Goal: Task Accomplishment & Management: Complete application form

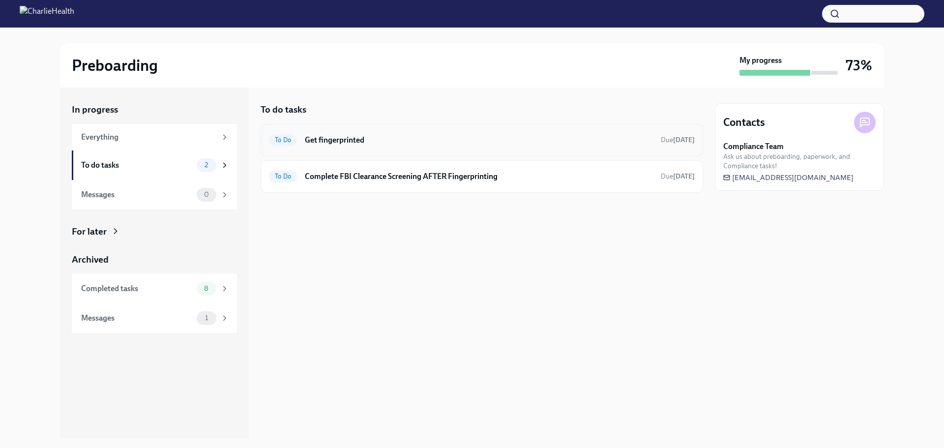
click at [323, 142] on h6 "Get fingerprinted" at bounding box center [479, 140] width 348 height 11
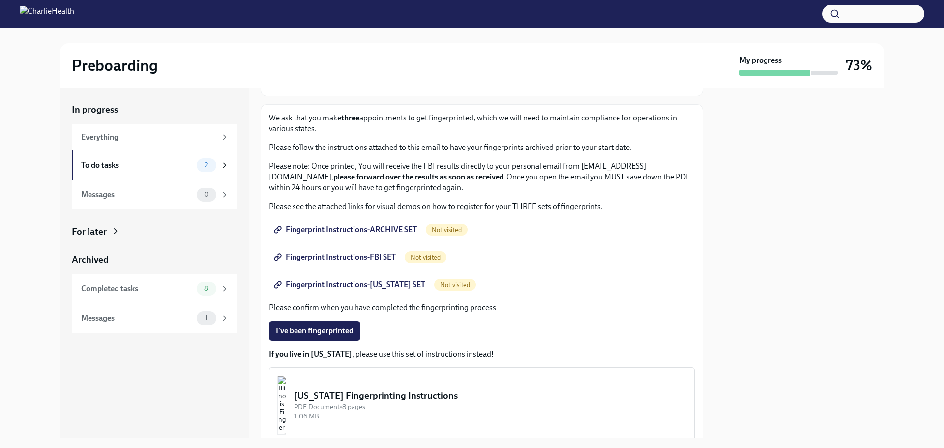
scroll to position [112, 0]
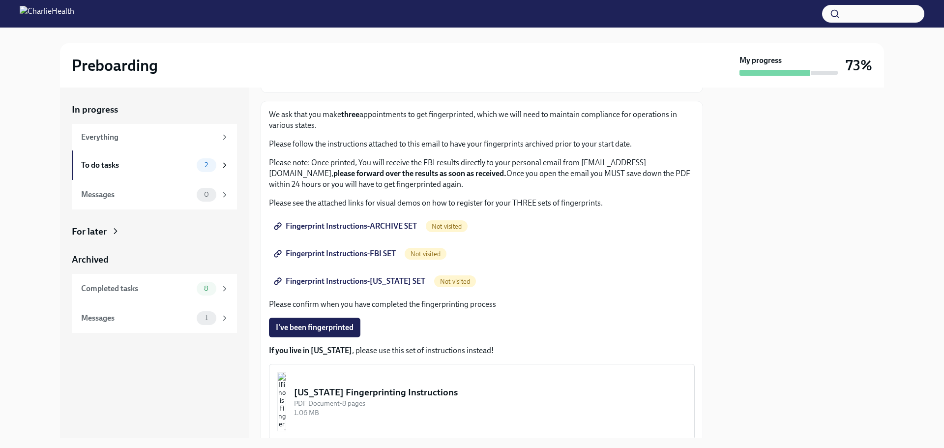
click at [404, 223] on span "Fingerprint Instructions-ARCHIVE SET" at bounding box center [346, 226] width 141 height 10
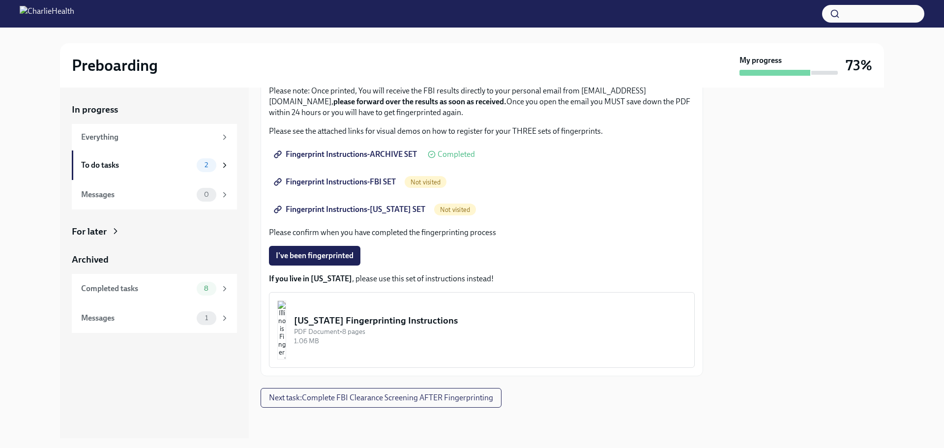
scroll to position [184, 0]
click at [358, 178] on span "Fingerprint Instructions-FBI SET" at bounding box center [336, 181] width 120 height 10
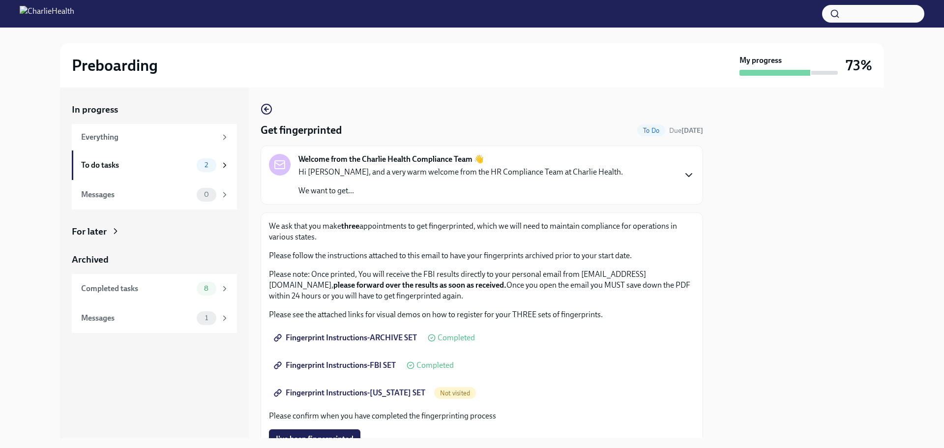
click at [683, 179] on icon "button" at bounding box center [689, 175] width 12 height 12
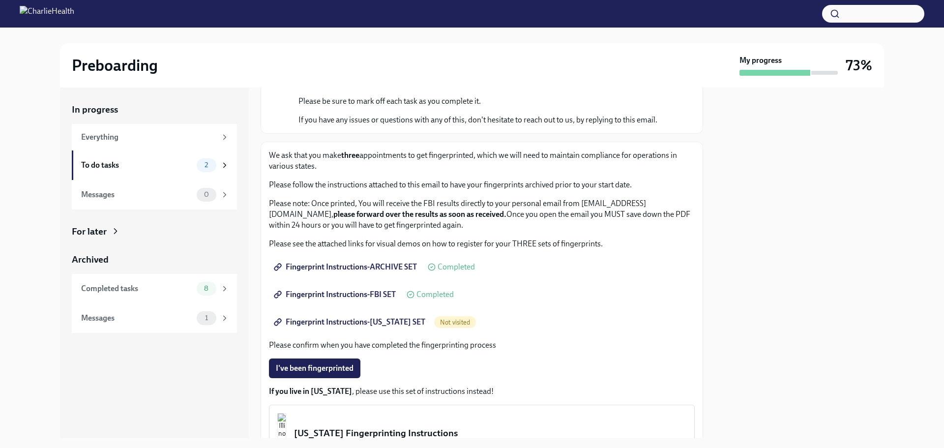
scroll to position [170, 0]
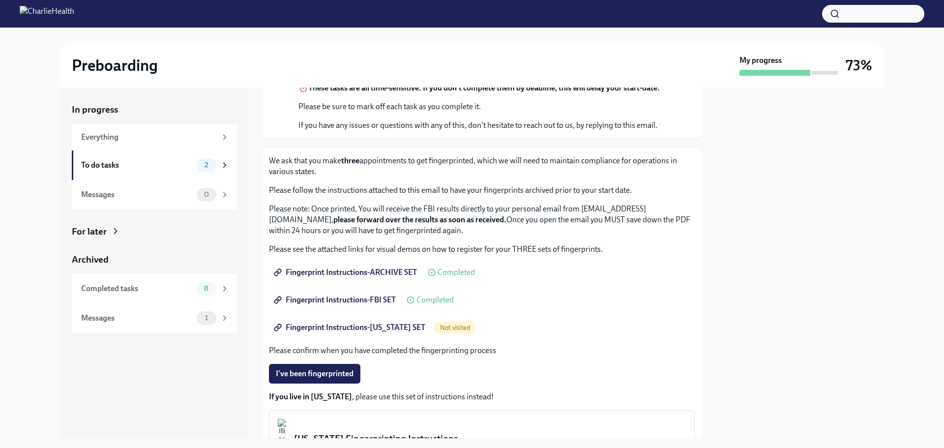
drag, startPoint x: 756, startPoint y: 275, endPoint x: 773, endPoint y: 241, distance: 37.6
click at [773, 241] on div at bounding box center [799, 262] width 169 height 350
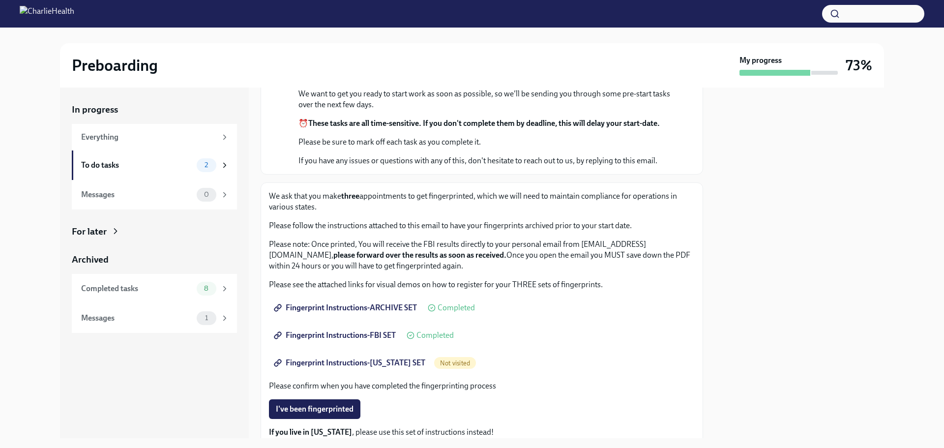
scroll to position [181, 0]
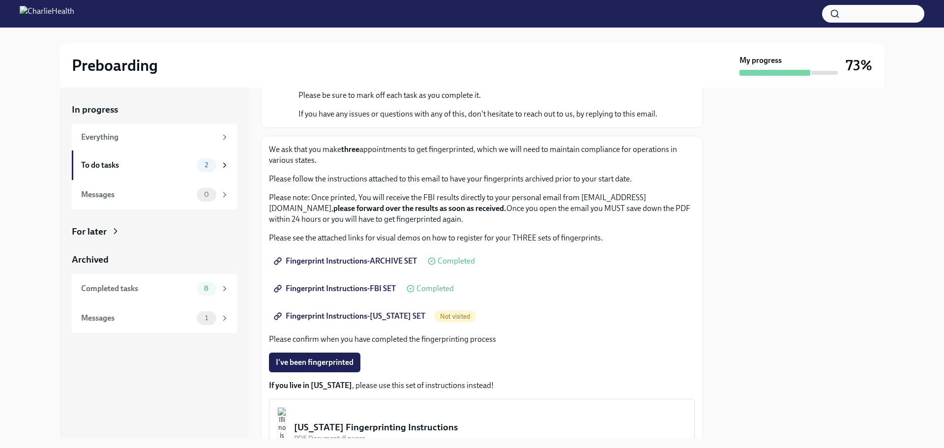
click at [367, 321] on span "Fingerprint Instructions-[US_STATE] SET" at bounding box center [350, 316] width 149 height 10
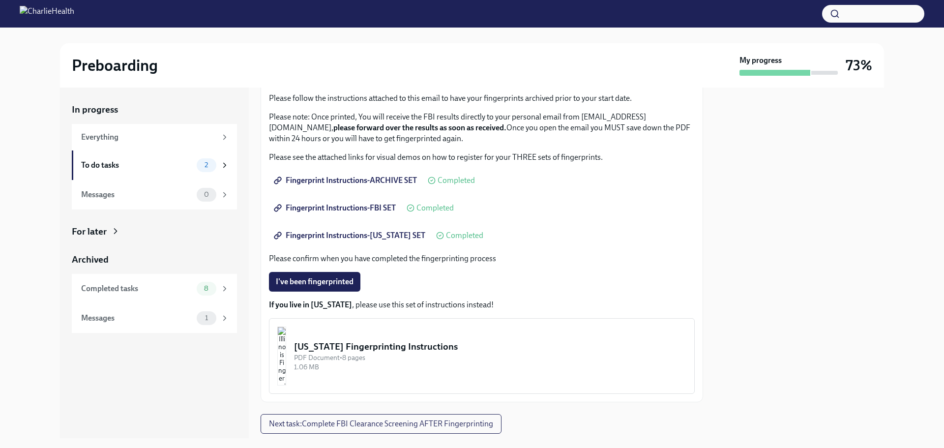
scroll to position [184, 0]
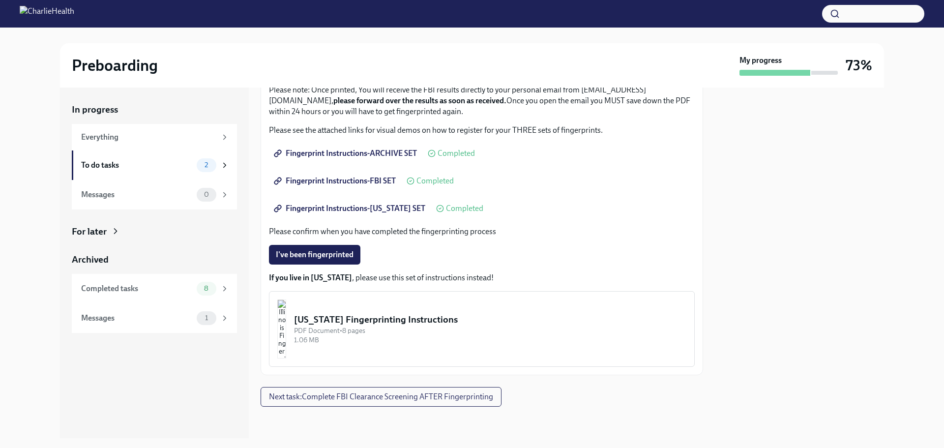
click at [675, 333] on div "PDF Document • 8 pages" at bounding box center [490, 330] width 392 height 9
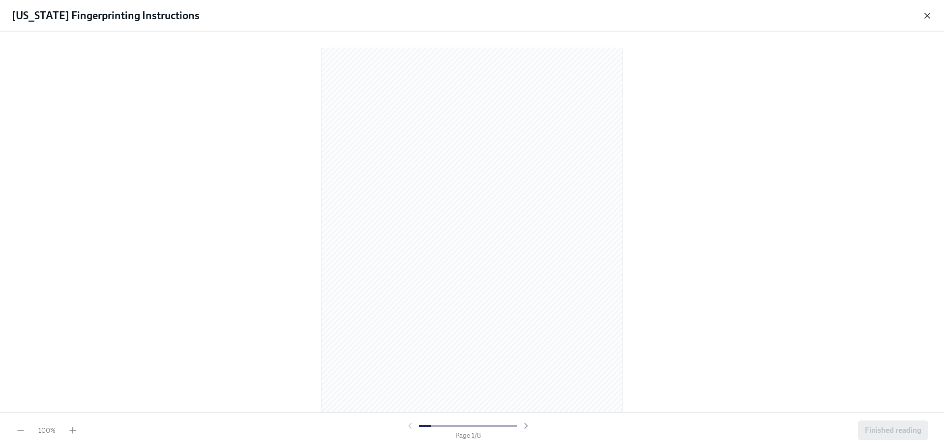
click at [928, 11] on icon "button" at bounding box center [927, 16] width 10 height 10
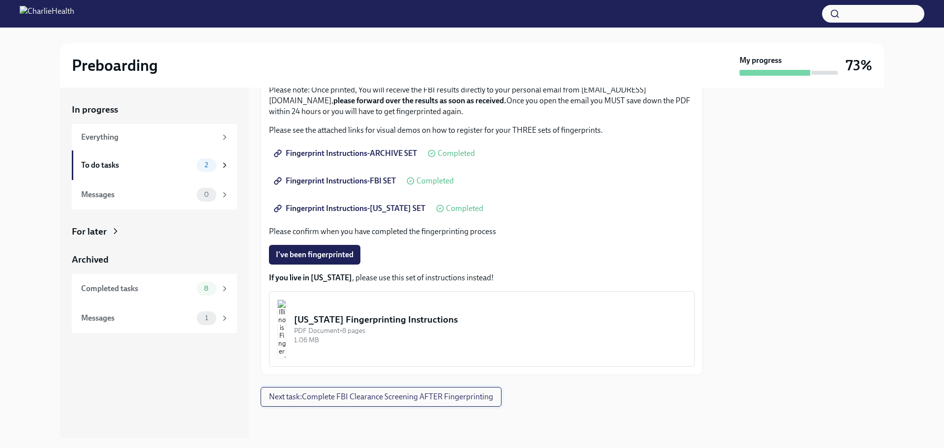
click at [320, 398] on span "Next task : Complete FBI Clearance Screening AFTER Fingerprinting" at bounding box center [381, 397] width 224 height 10
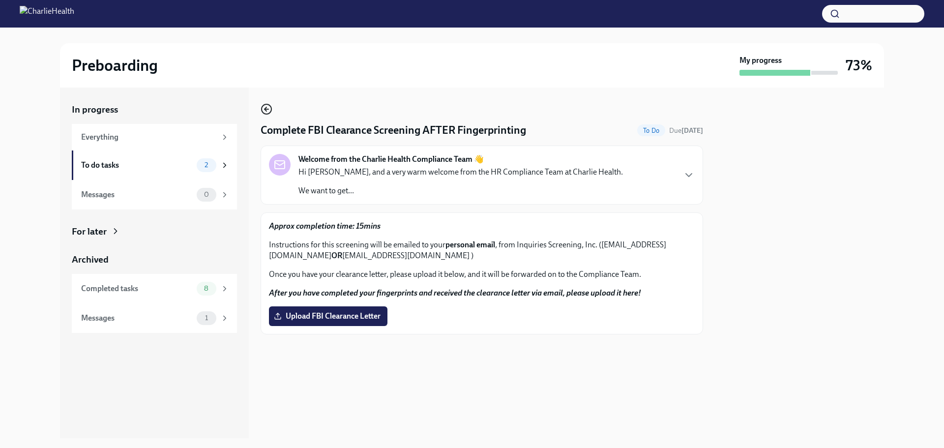
click at [264, 105] on circle "button" at bounding box center [266, 109] width 10 height 10
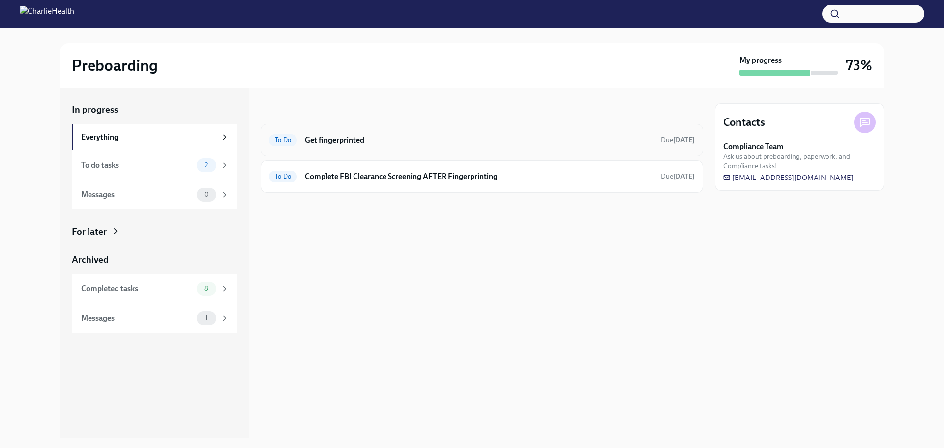
click at [422, 142] on h6 "Get fingerprinted" at bounding box center [479, 140] width 348 height 11
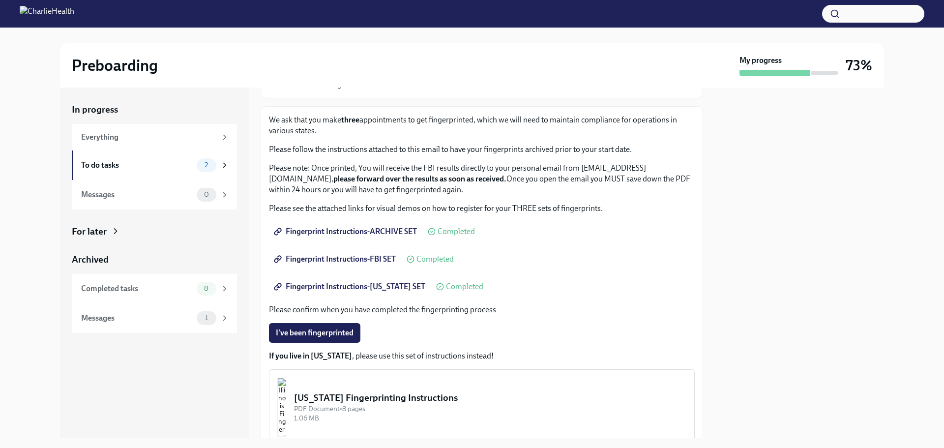
scroll to position [107, 0]
click at [312, 335] on span "I've been fingerprinted" at bounding box center [315, 332] width 78 height 10
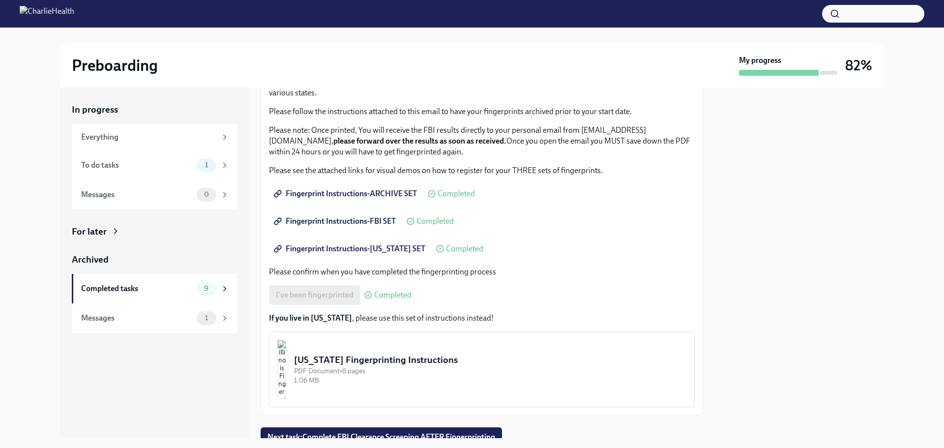
scroll to position [175, 0]
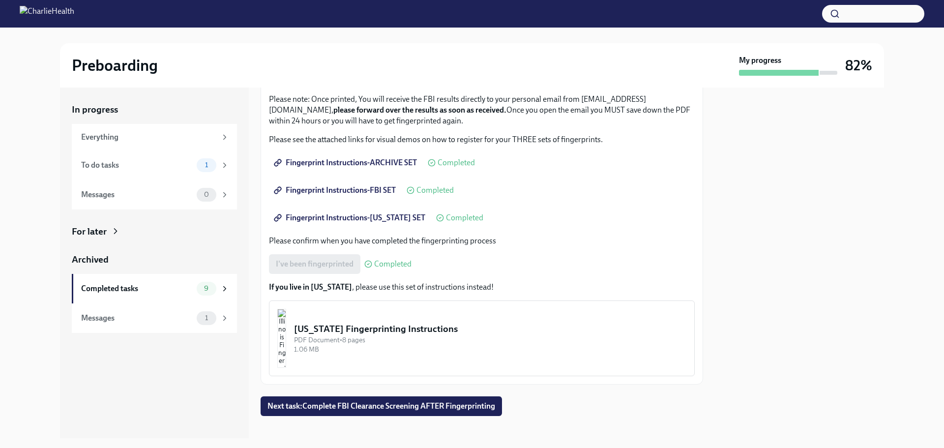
click at [331, 261] on div "I've been fingerprinted Completed" at bounding box center [340, 264] width 143 height 20
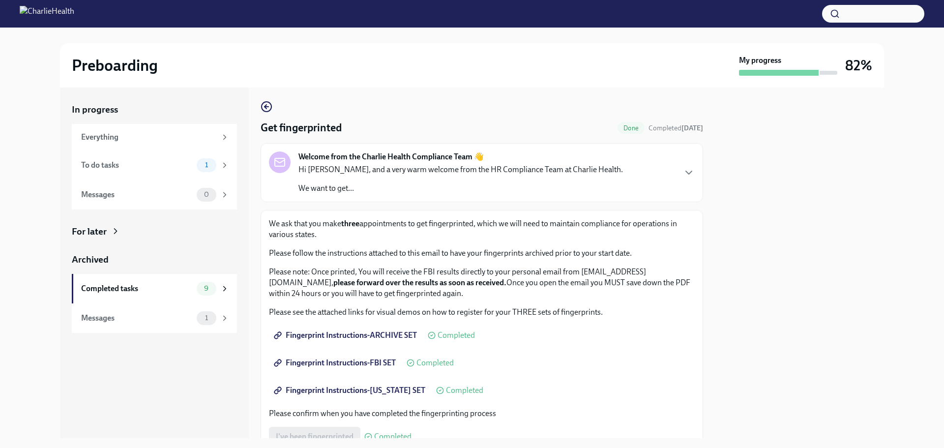
scroll to position [5, 0]
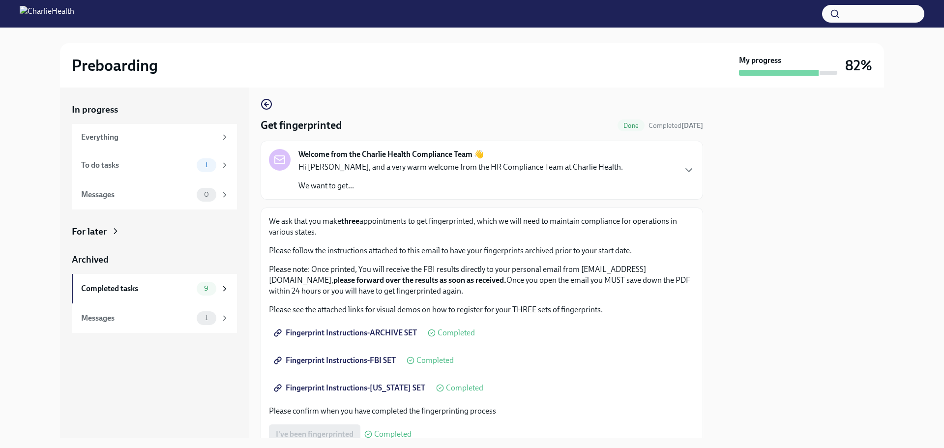
click at [624, 128] on span "Done" at bounding box center [630, 125] width 27 height 7
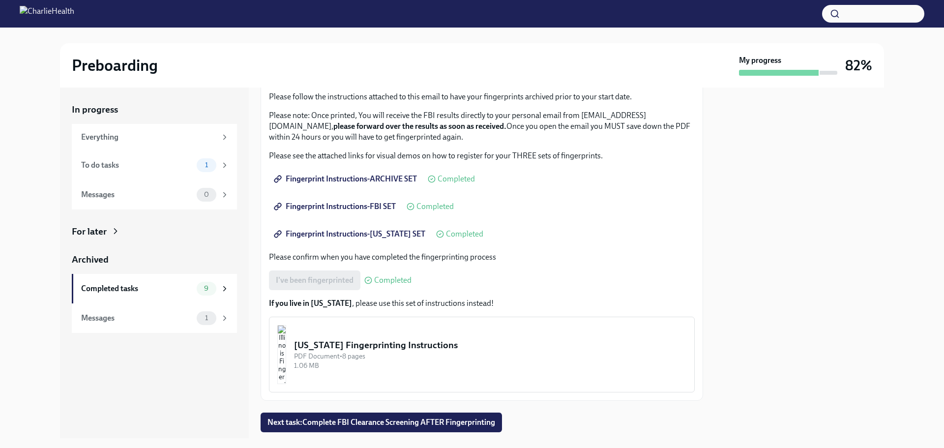
scroll to position [160, 0]
click at [378, 279] on span "Completed" at bounding box center [392, 279] width 37 height 8
click at [353, 280] on div "I've been fingerprinted Completed" at bounding box center [340, 279] width 143 height 20
click at [316, 282] on div "I've been fingerprinted Completed" at bounding box center [340, 279] width 143 height 20
